Goal: Task Accomplishment & Management: Manage account settings

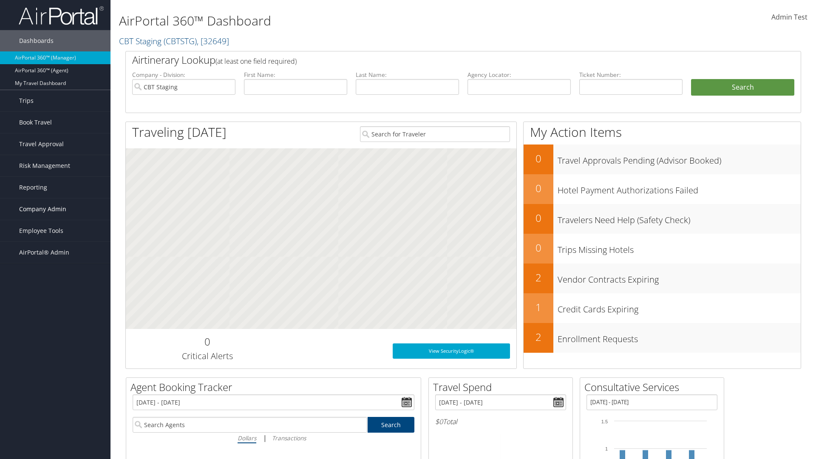
click at [55, 209] on span "Company Admin" at bounding box center [42, 208] width 47 height 21
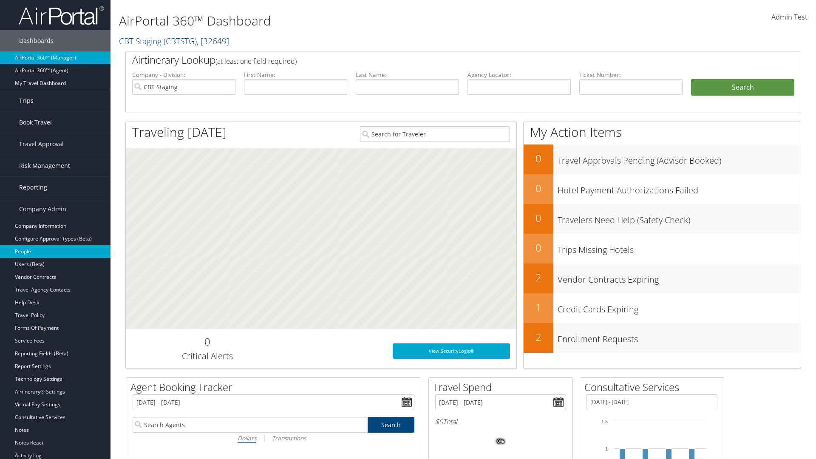
click at [55, 251] on link "People" at bounding box center [55, 251] width 110 height 13
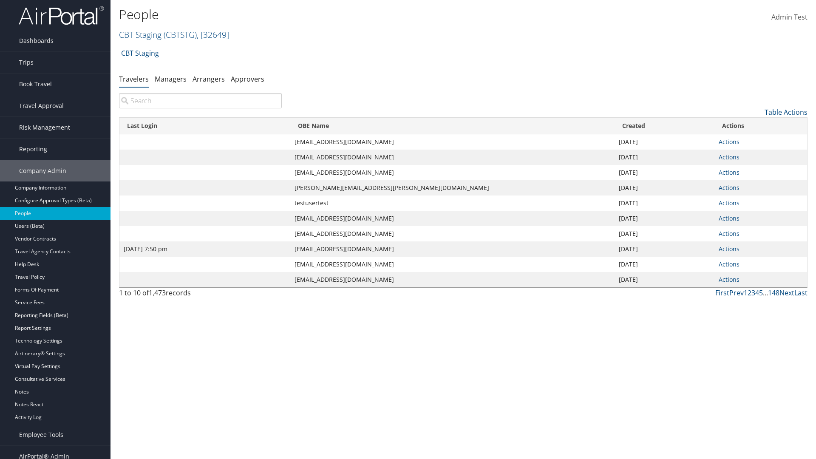
click at [200, 101] on input "search" at bounding box center [200, 100] width 163 height 15
type input "Jan 9, 2024 7:50 pm"
